Goal: Task Accomplishment & Management: Manage account settings

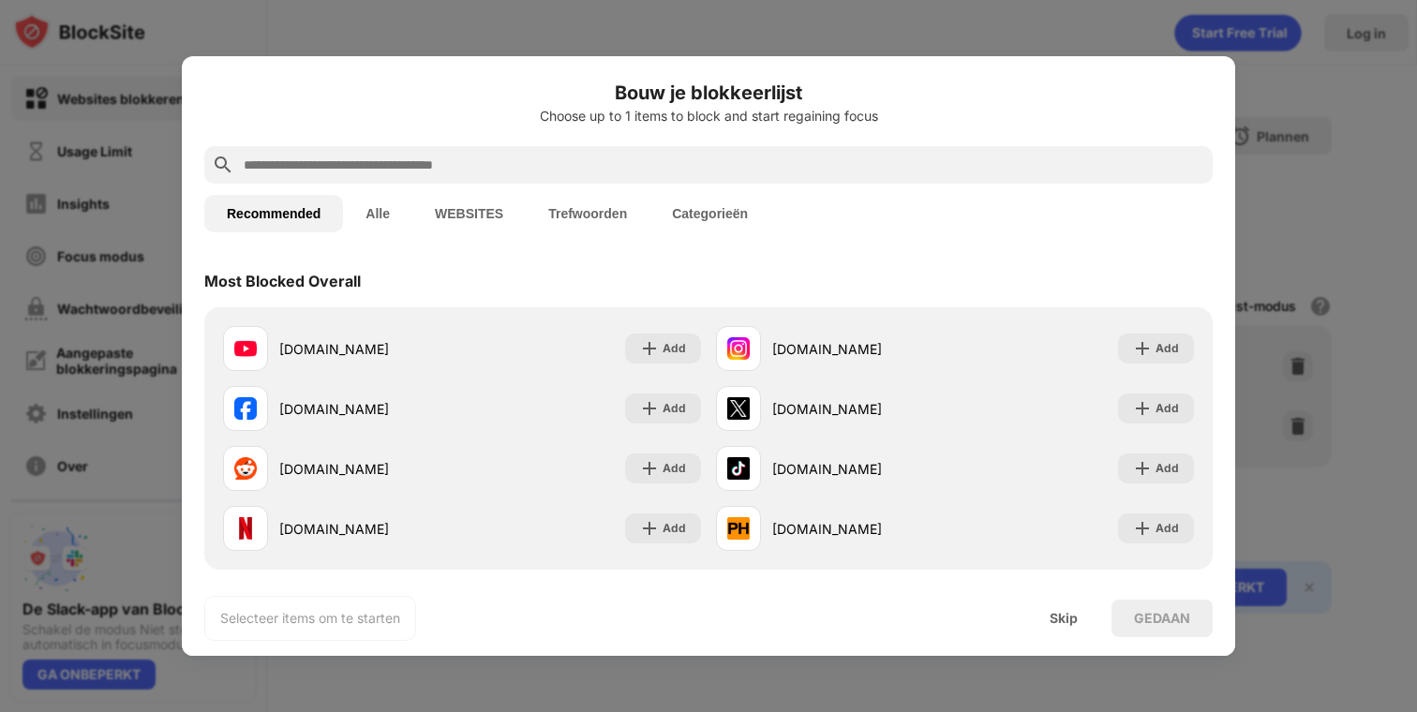
click at [382, 216] on button "Alle" at bounding box center [377, 213] width 69 height 37
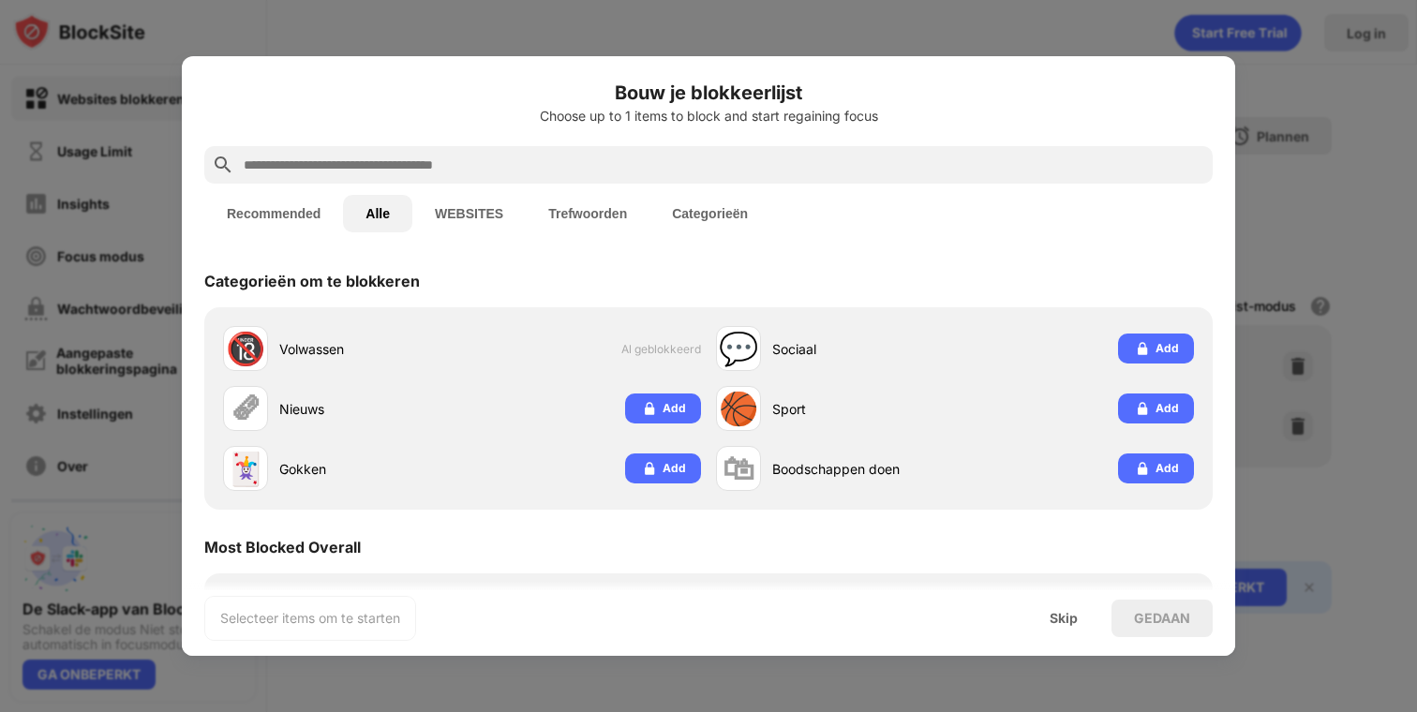
click at [281, 213] on button "Recommended" at bounding box center [273, 213] width 139 height 37
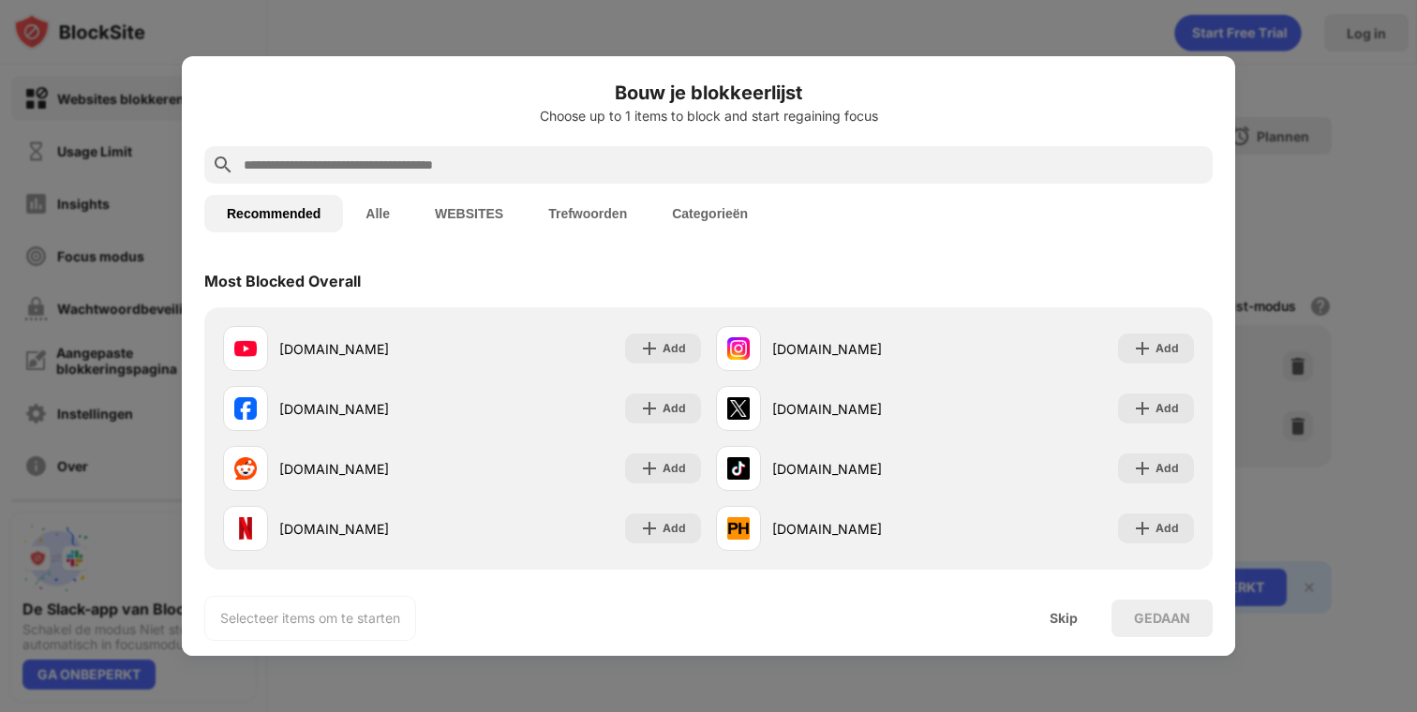
click at [478, 207] on button "WEBSITES" at bounding box center [468, 213] width 113 height 37
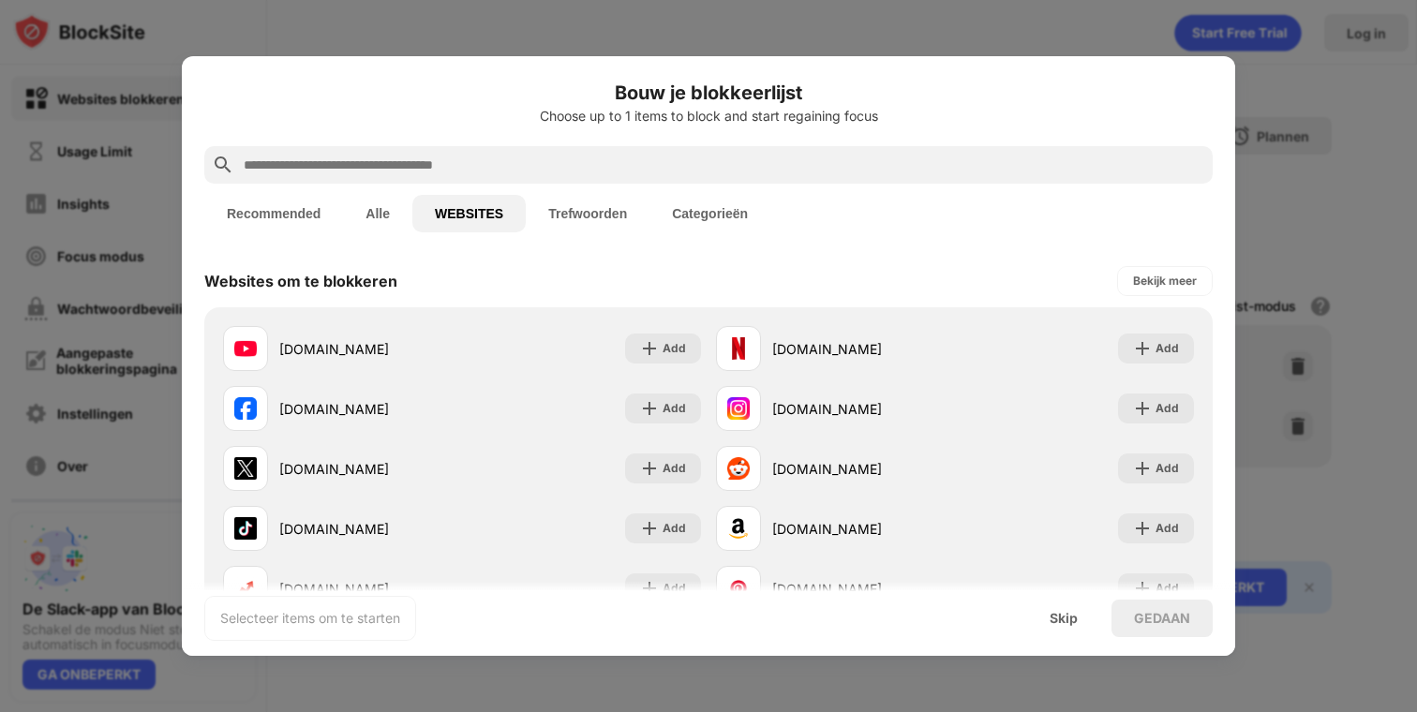
drag, startPoint x: 263, startPoint y: 226, endPoint x: 394, endPoint y: 220, distance: 130.4
click at [268, 223] on button "Recommended" at bounding box center [273, 213] width 139 height 37
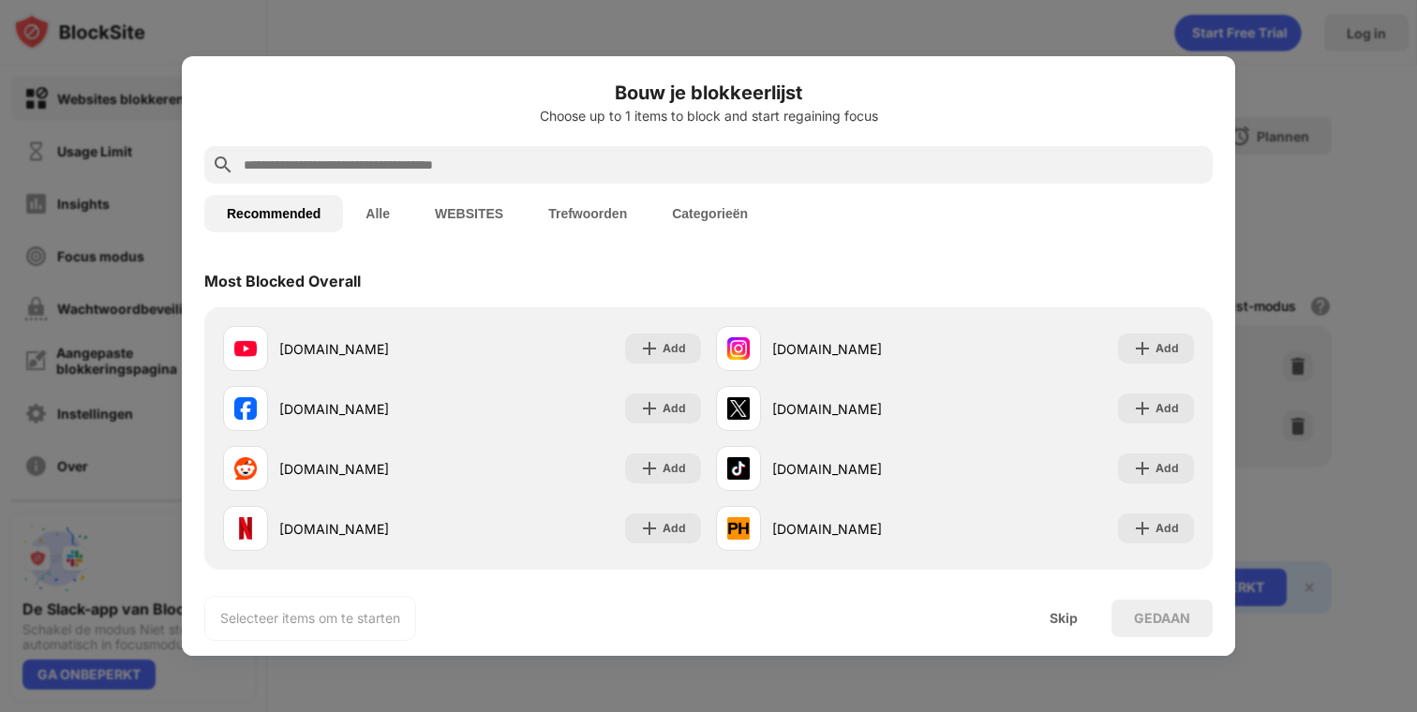
click at [891, 19] on div at bounding box center [708, 356] width 1417 height 712
click at [1075, 613] on div "Skip" at bounding box center [1064, 618] width 28 height 15
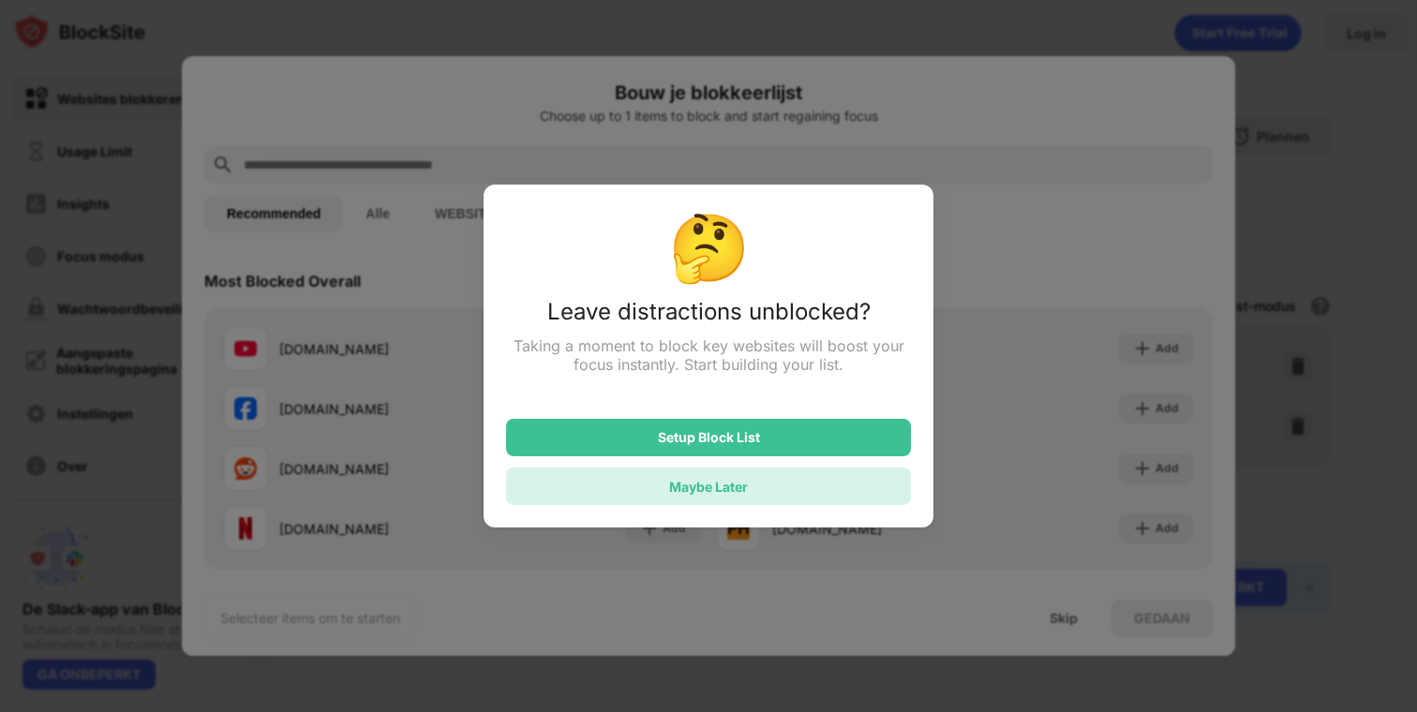
click at [769, 484] on div "Maybe Later" at bounding box center [708, 486] width 405 height 37
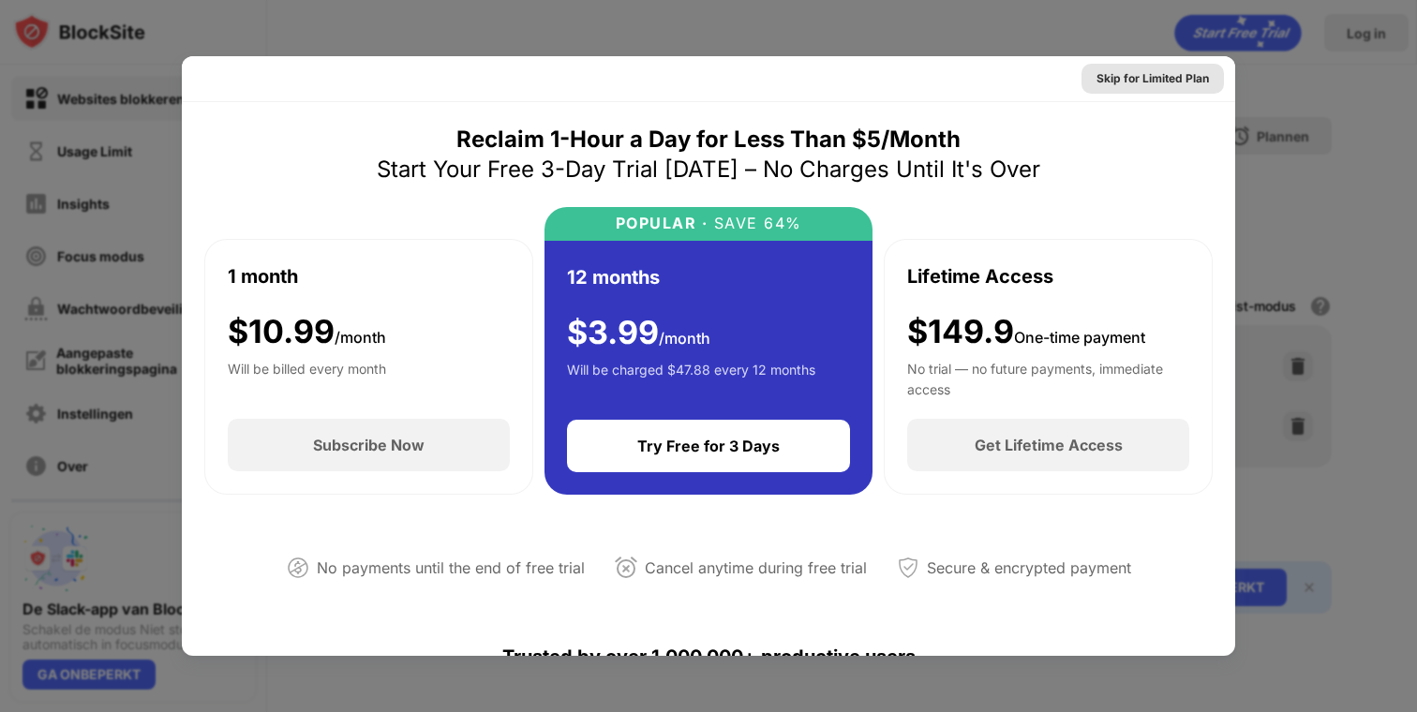
click at [1141, 67] on div "Skip for Limited Plan" at bounding box center [1153, 79] width 142 height 30
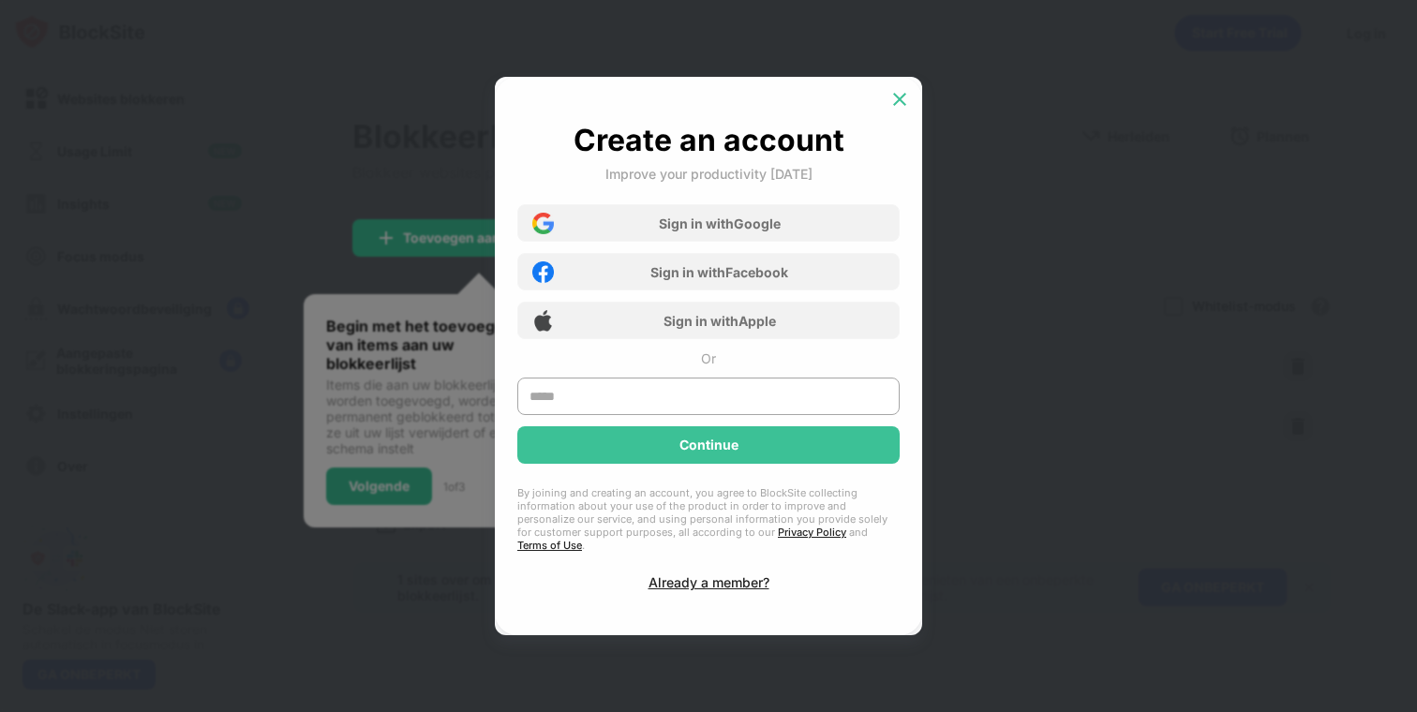
click at [905, 109] on img at bounding box center [899, 99] width 19 height 19
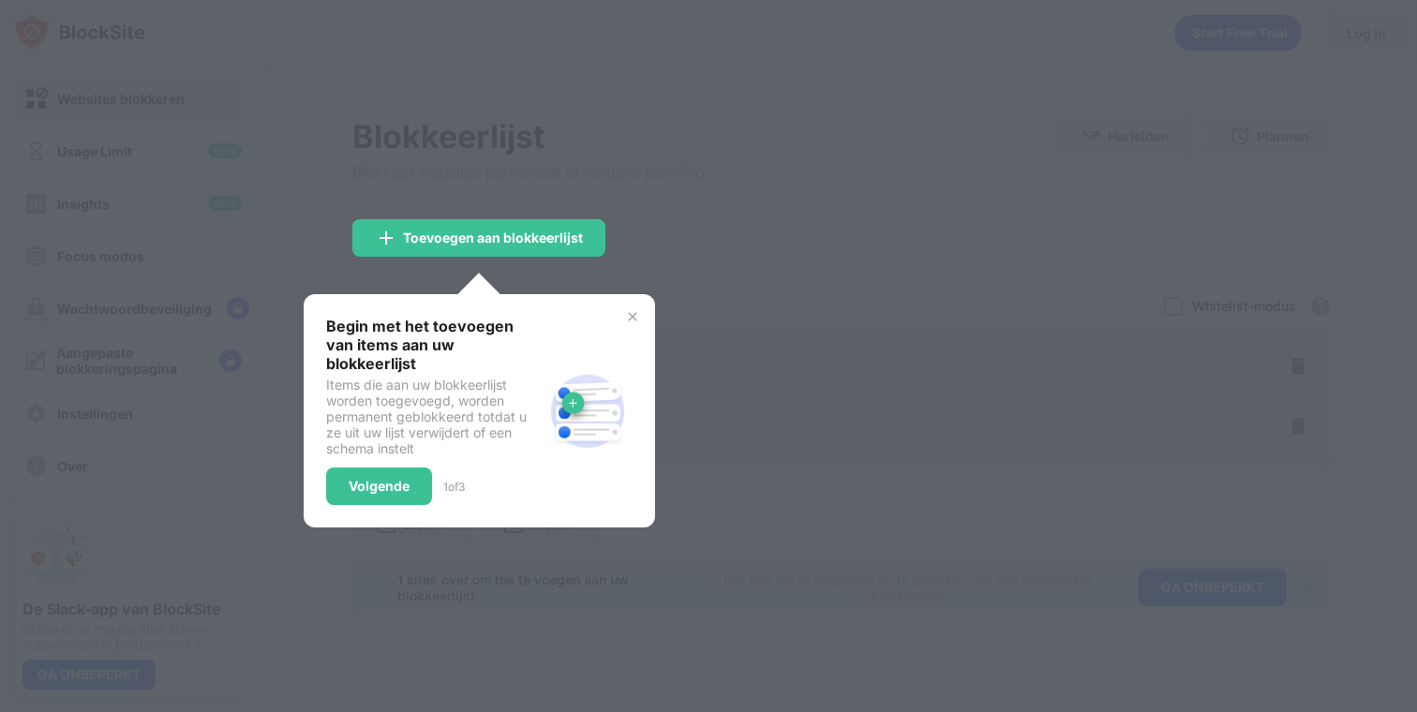
click at [785, 238] on div at bounding box center [708, 356] width 1417 height 712
click at [634, 321] on img at bounding box center [632, 316] width 15 height 15
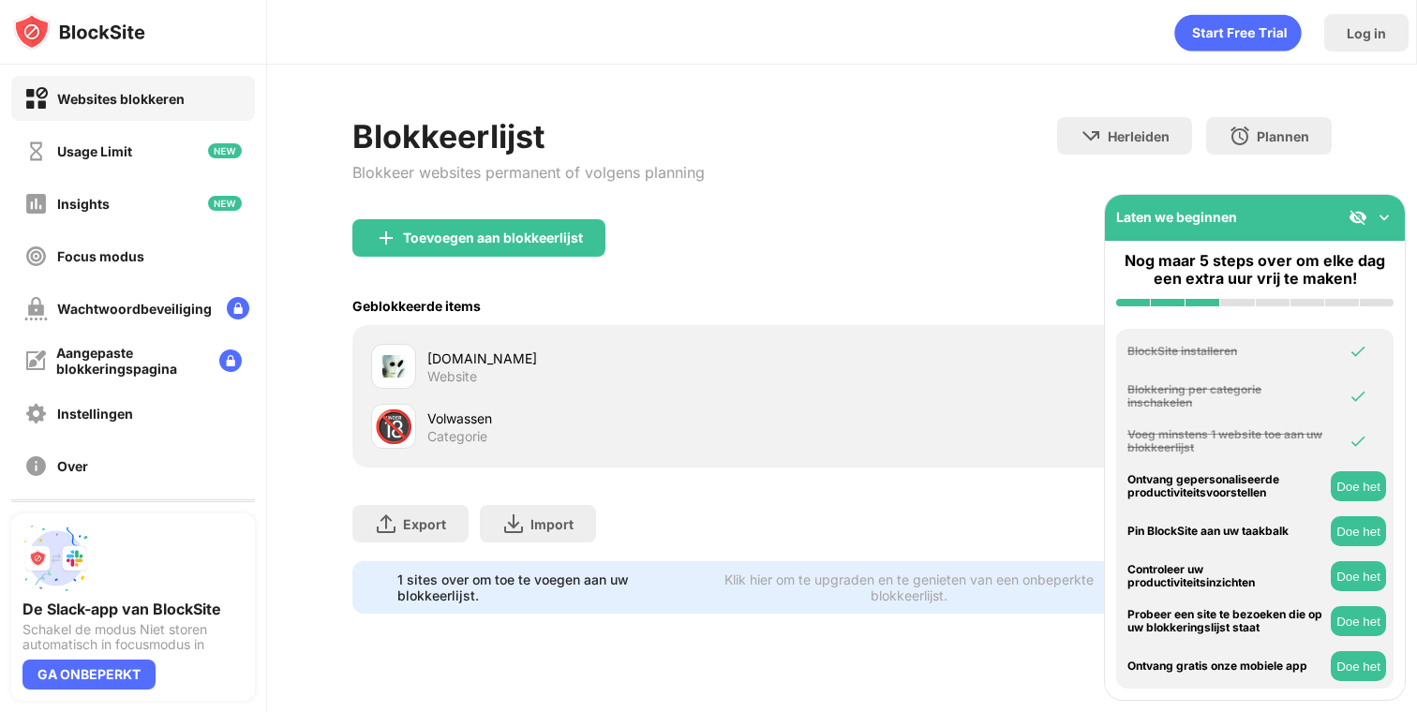
click at [1373, 216] on div at bounding box center [1371, 217] width 45 height 19
click at [1390, 215] on img at bounding box center [1384, 217] width 19 height 19
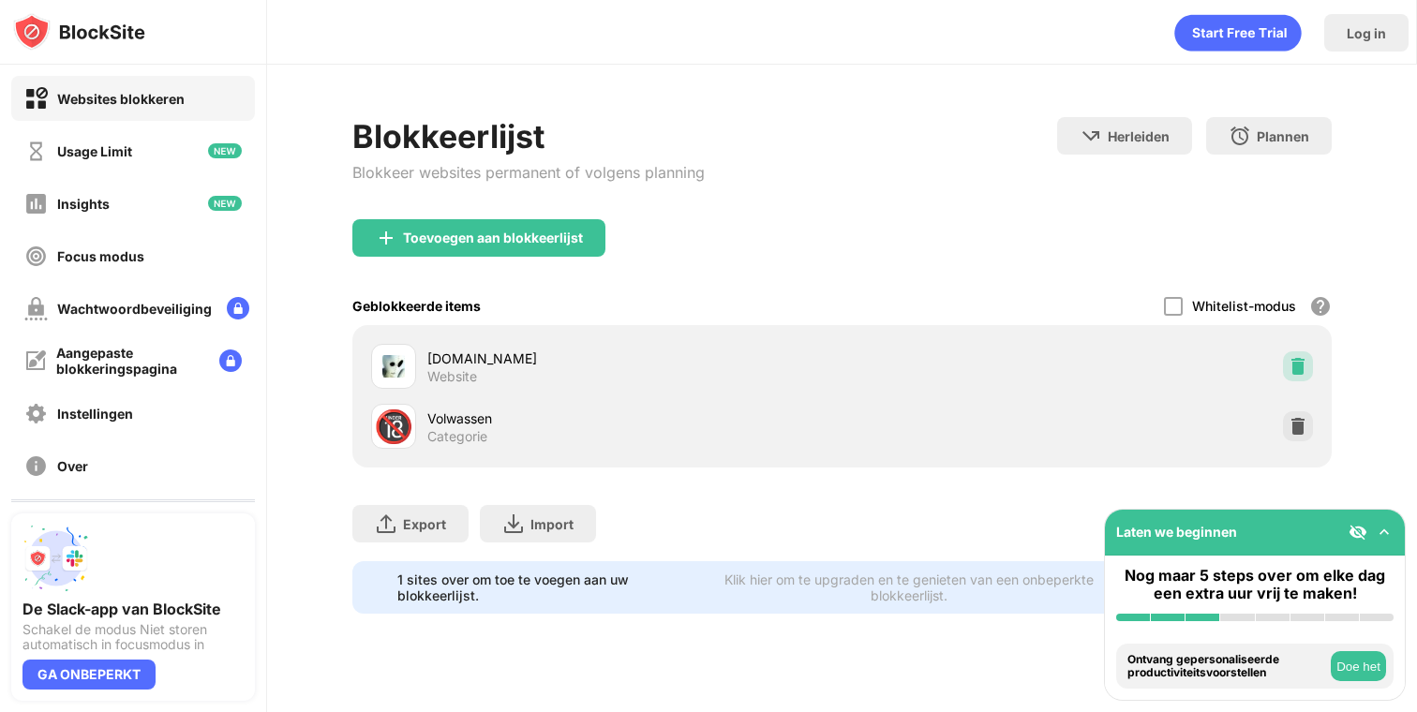
click at [1295, 364] on img at bounding box center [1298, 366] width 19 height 19
